Goal: Information Seeking & Learning: Find contact information

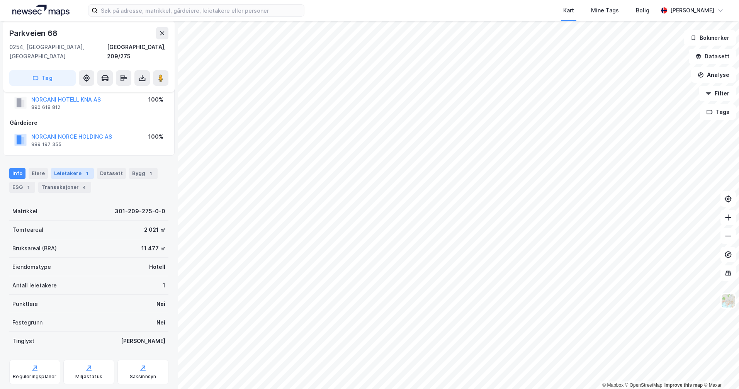
scroll to position [32, 0]
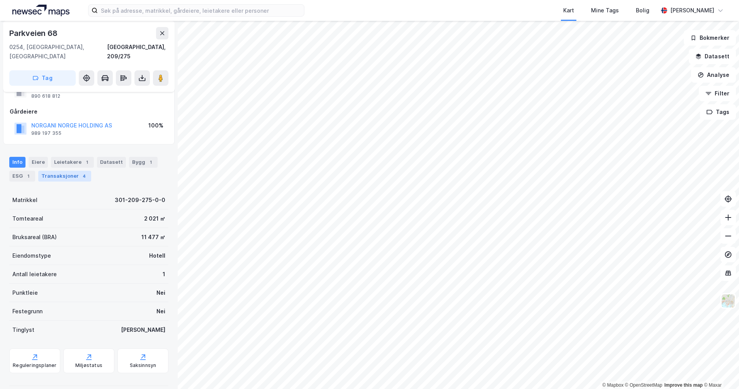
click at [70, 171] on div "Transaksjoner 4" at bounding box center [64, 176] width 53 height 11
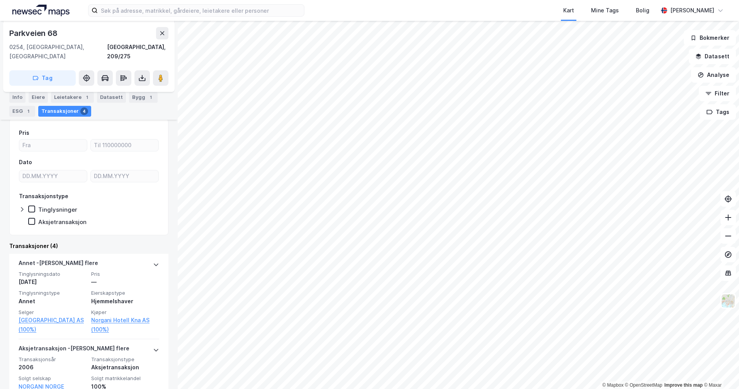
scroll to position [116, 0]
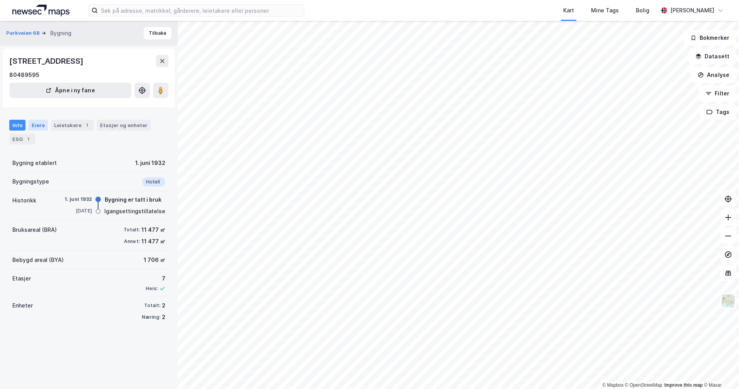
click at [37, 124] on div "Eiere" at bounding box center [38, 125] width 19 height 11
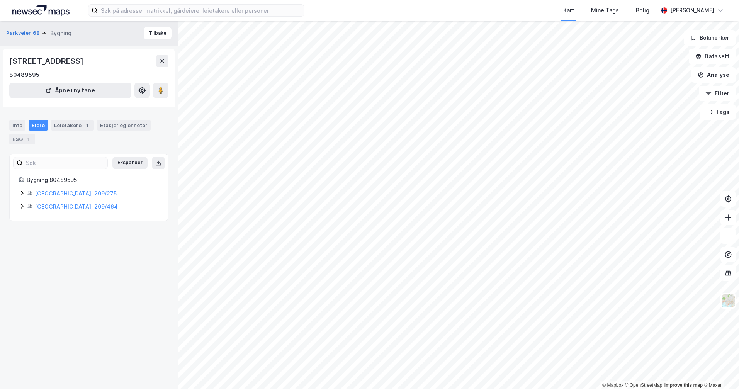
click at [24, 196] on icon at bounding box center [22, 193] width 6 height 6
click at [20, 247] on icon at bounding box center [22, 246] width 6 height 6
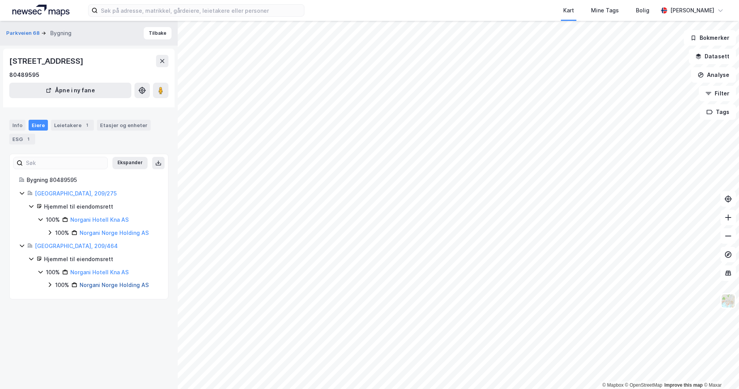
click at [136, 284] on link "Norgani Norge Holding AS" at bounding box center [114, 285] width 69 height 7
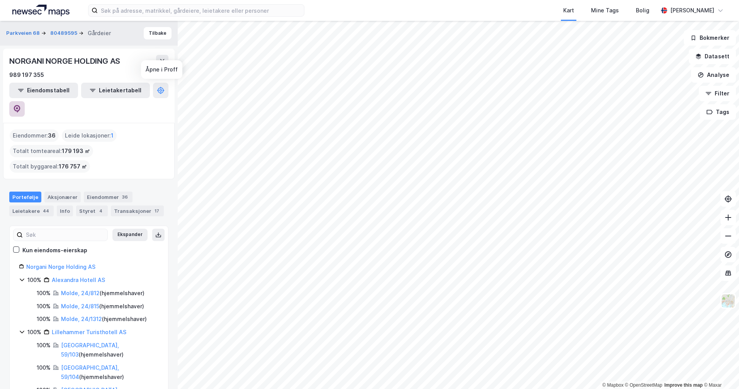
click at [25, 101] on button at bounding box center [16, 108] width 15 height 15
